Goal: Task Accomplishment & Management: Manage account settings

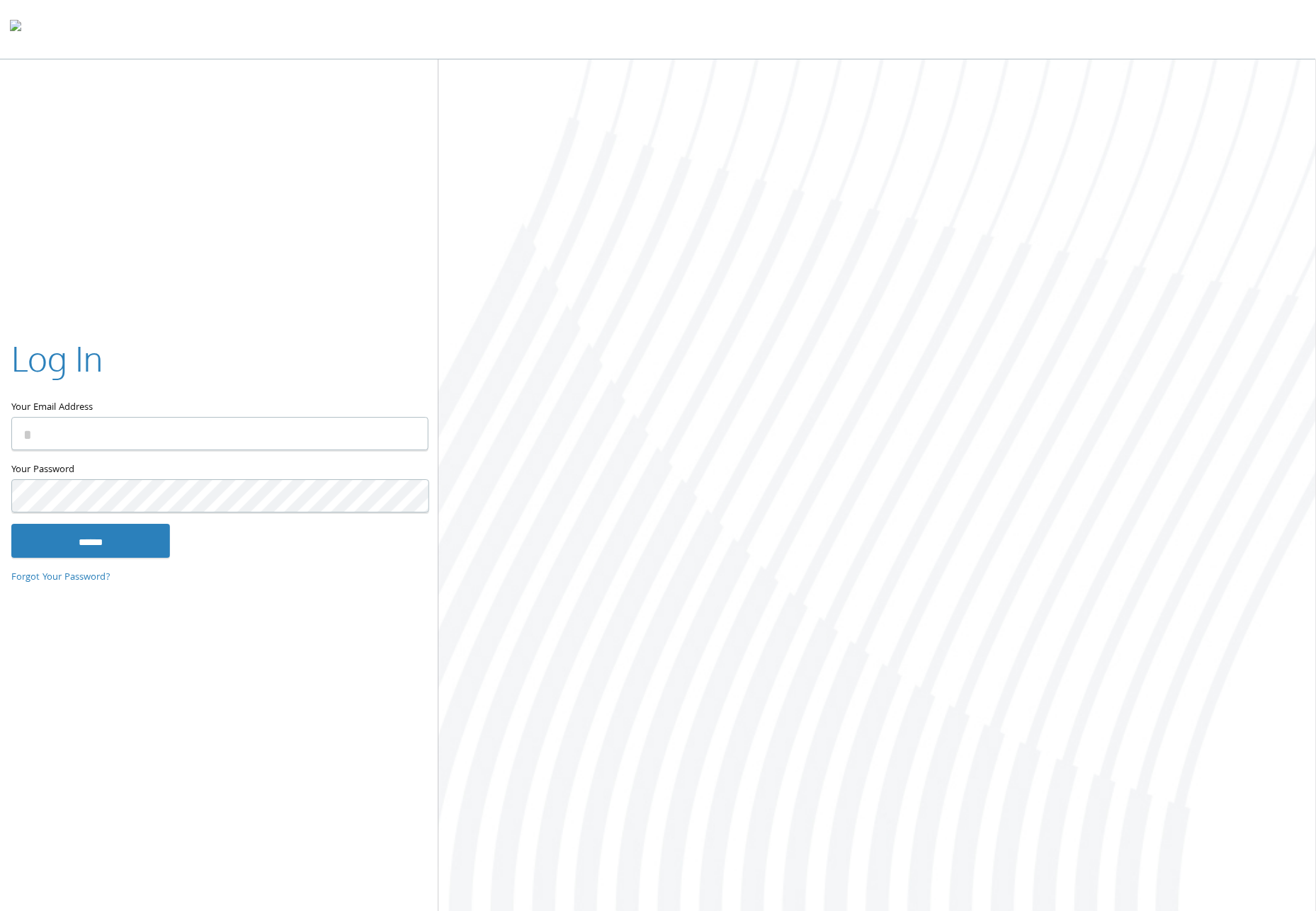
type input "**********"
click at [107, 545] on input "******" at bounding box center [90, 541] width 158 height 34
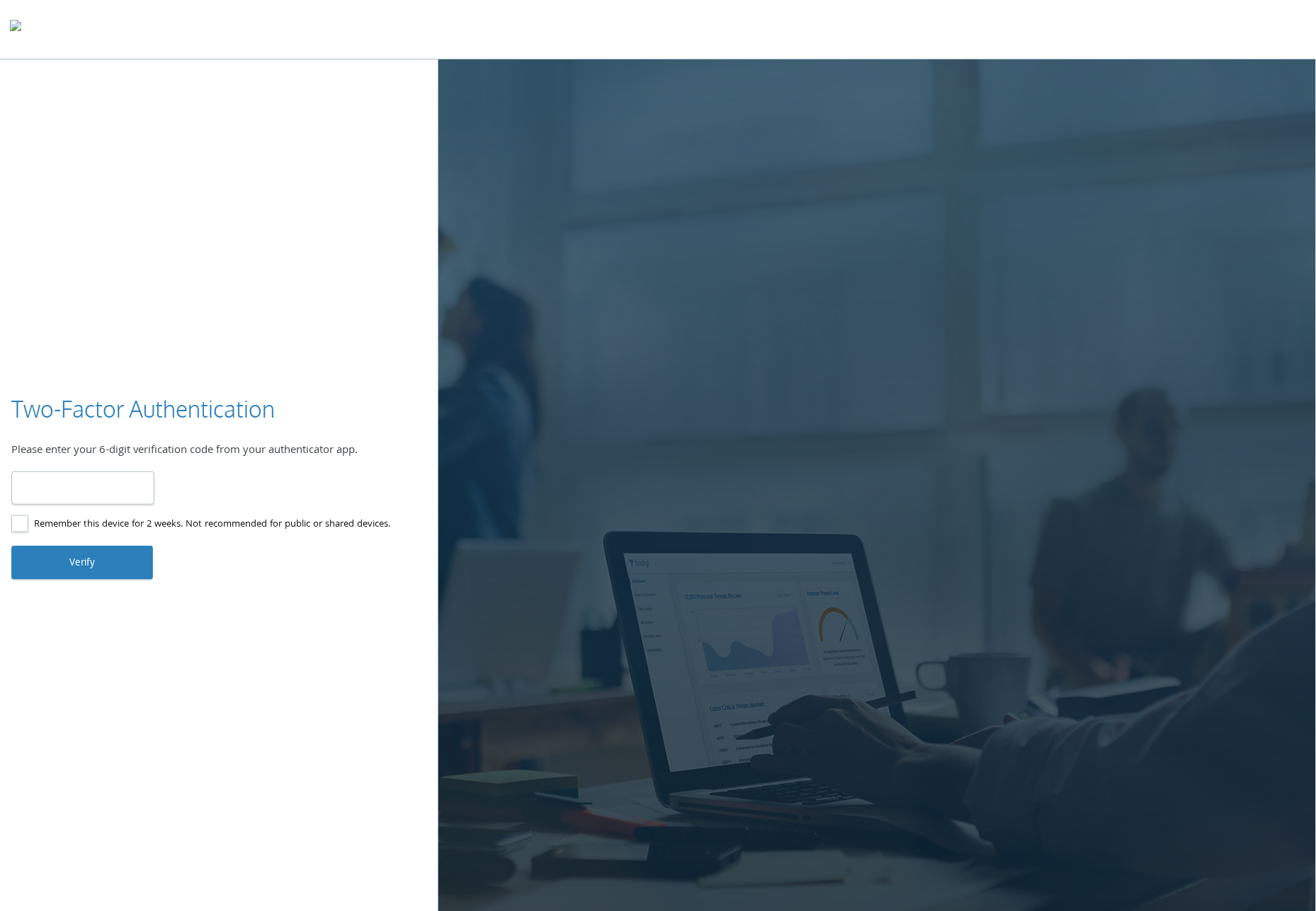
type input "******"
click at [74, 559] on button "Verify" at bounding box center [82, 562] width 142 height 34
